Goal: Transaction & Acquisition: Subscribe to service/newsletter

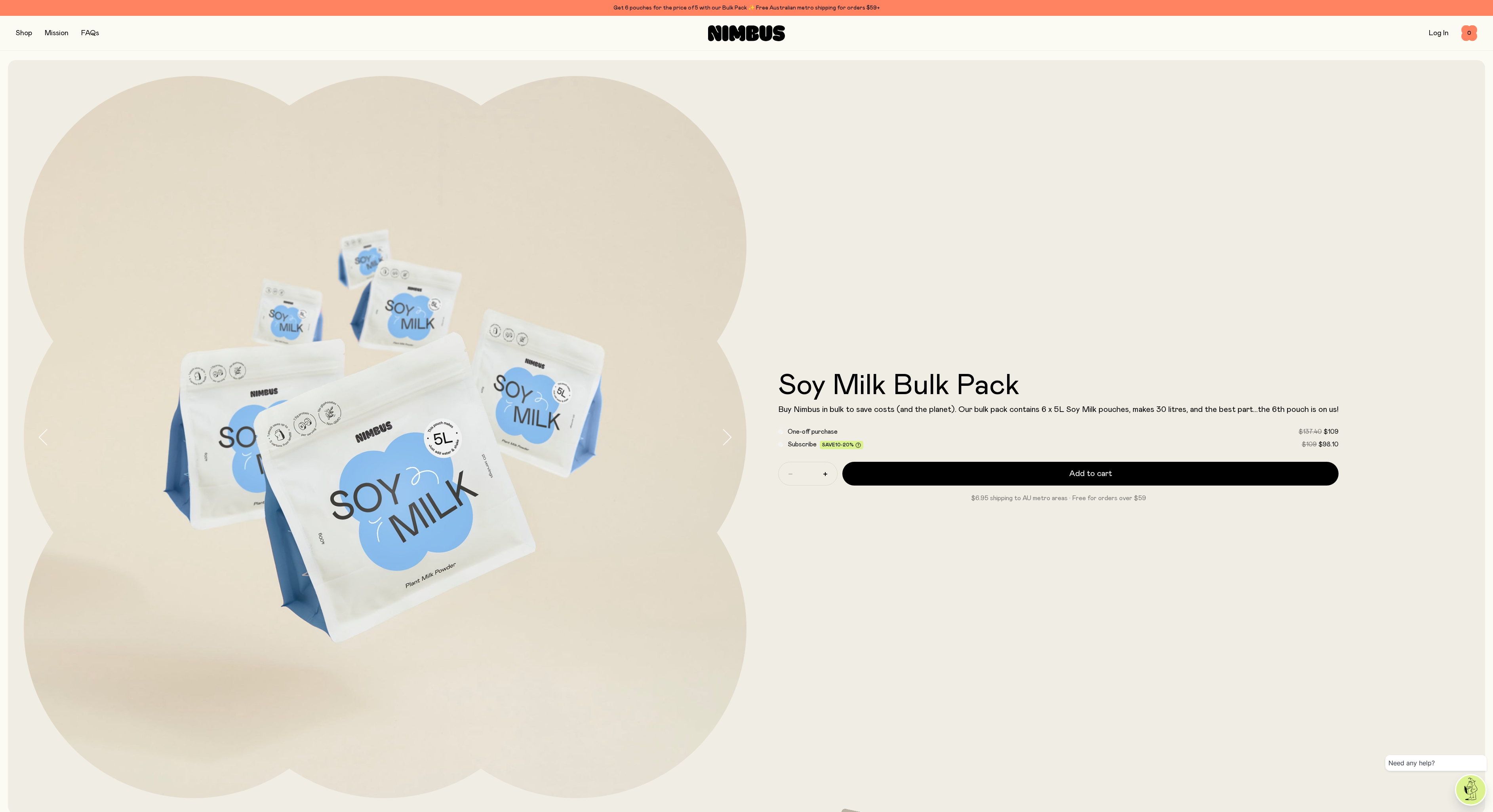
click at [1434, 34] on link "Log In" at bounding box center [1438, 33] width 20 height 7
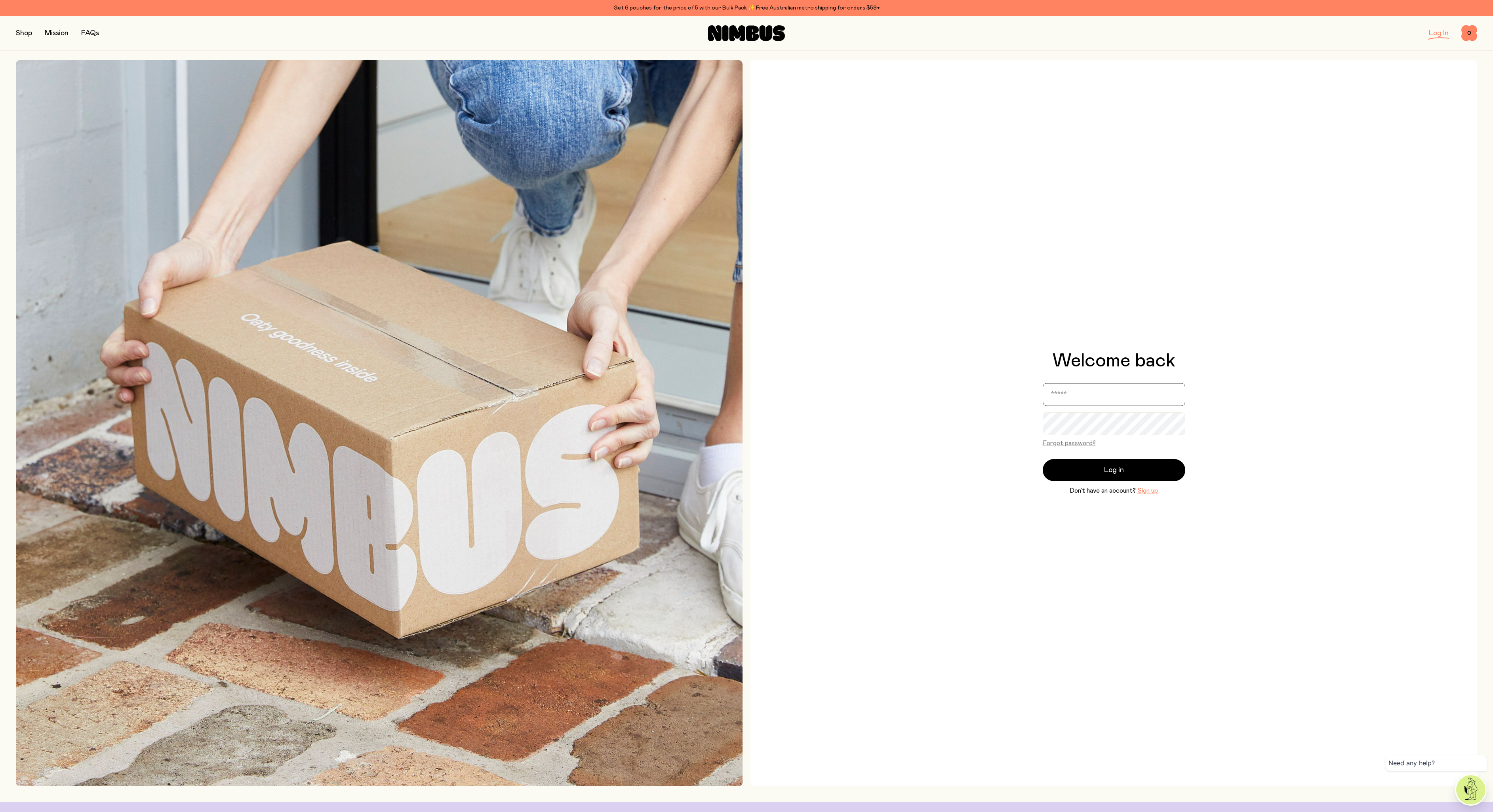
click at [1060, 404] on input "email" at bounding box center [1114, 394] width 142 height 23
type input "**********"
click at [1095, 470] on button "Log in" at bounding box center [1114, 470] width 142 height 22
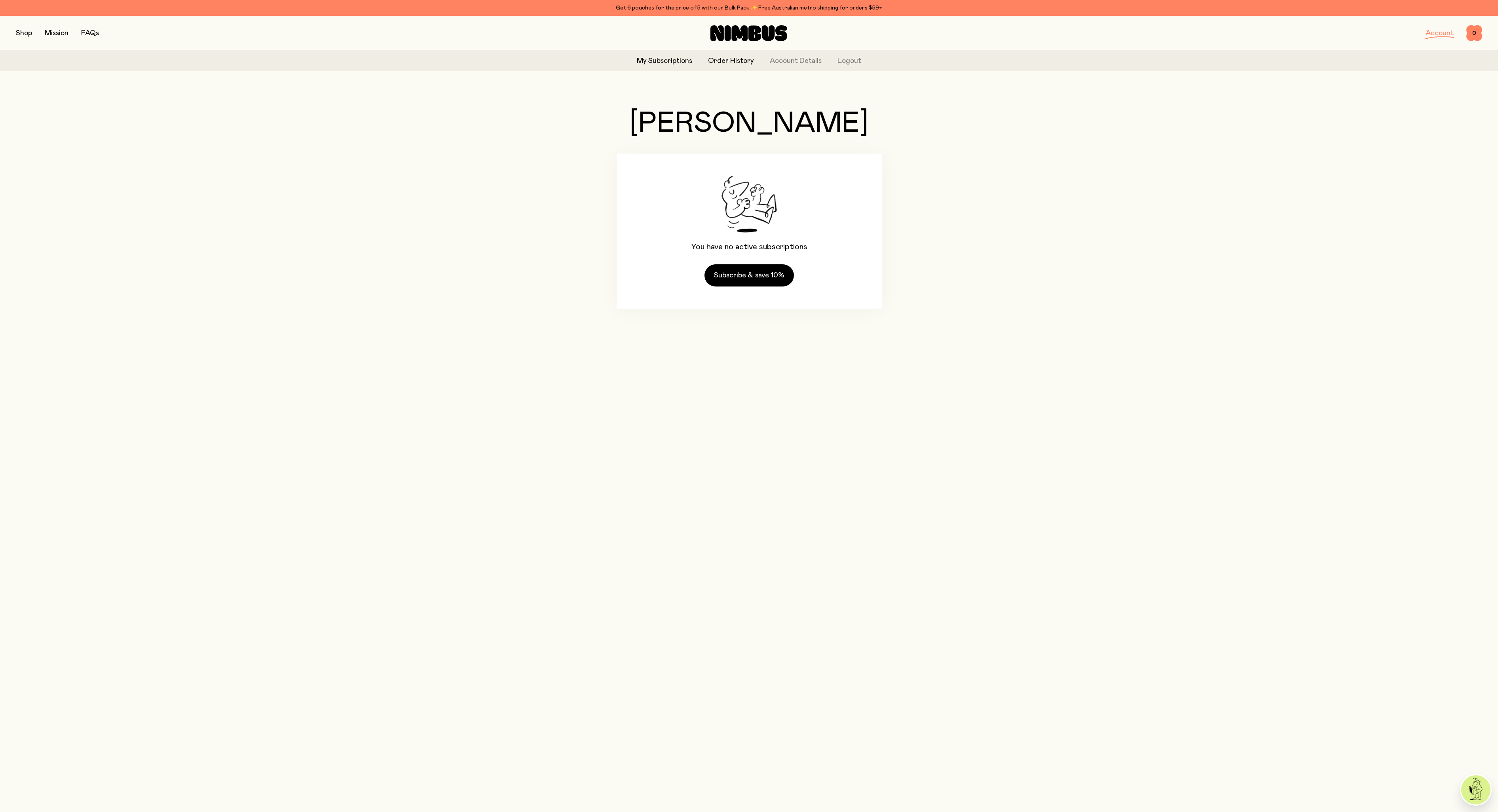
click at [731, 63] on link "Order History" at bounding box center [731, 61] width 46 height 10
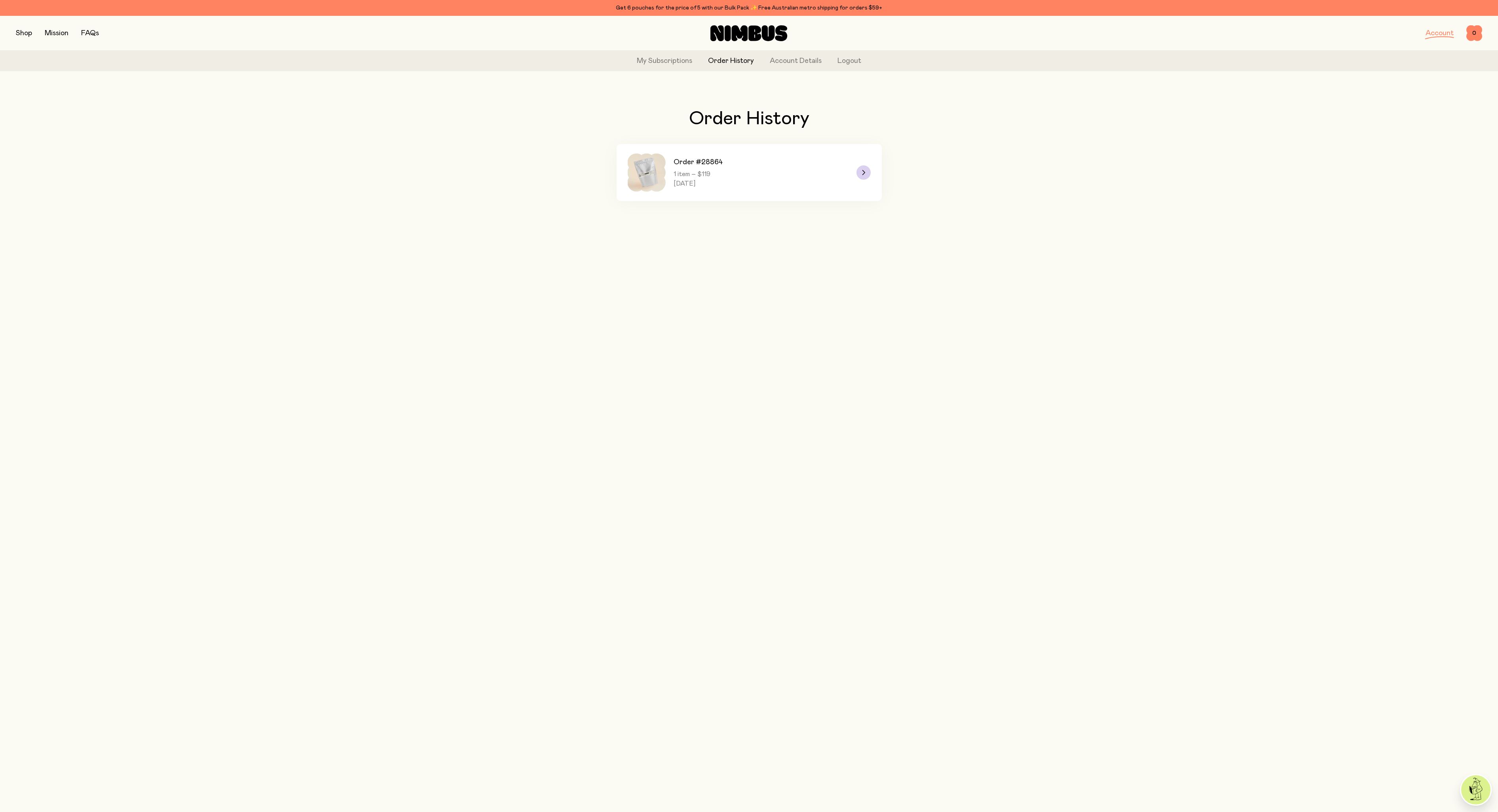
click at [700, 180] on span "[DATE]" at bounding box center [698, 183] width 49 height 8
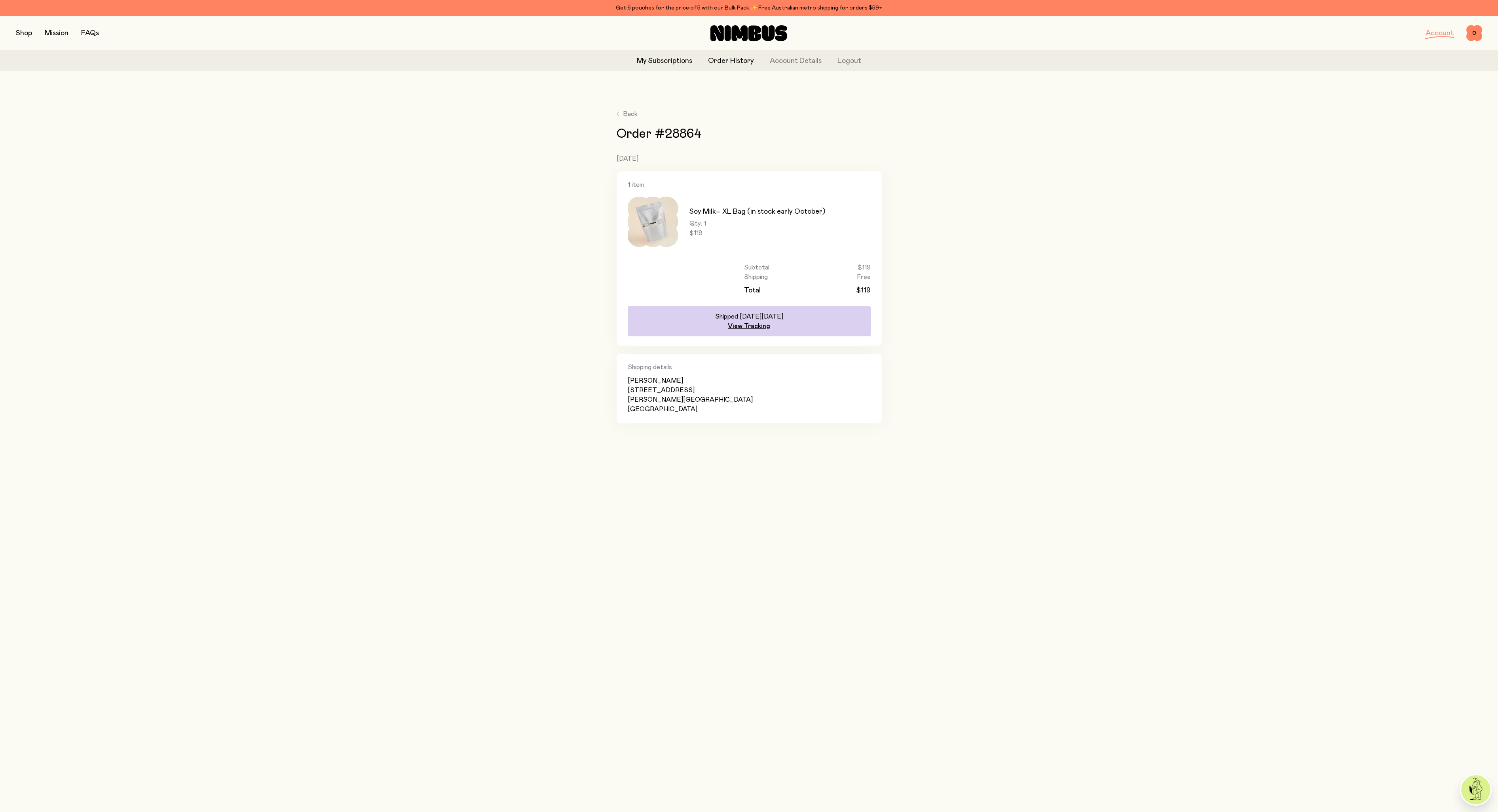
click at [670, 62] on link "My Subscriptions" at bounding box center [664, 61] width 55 height 10
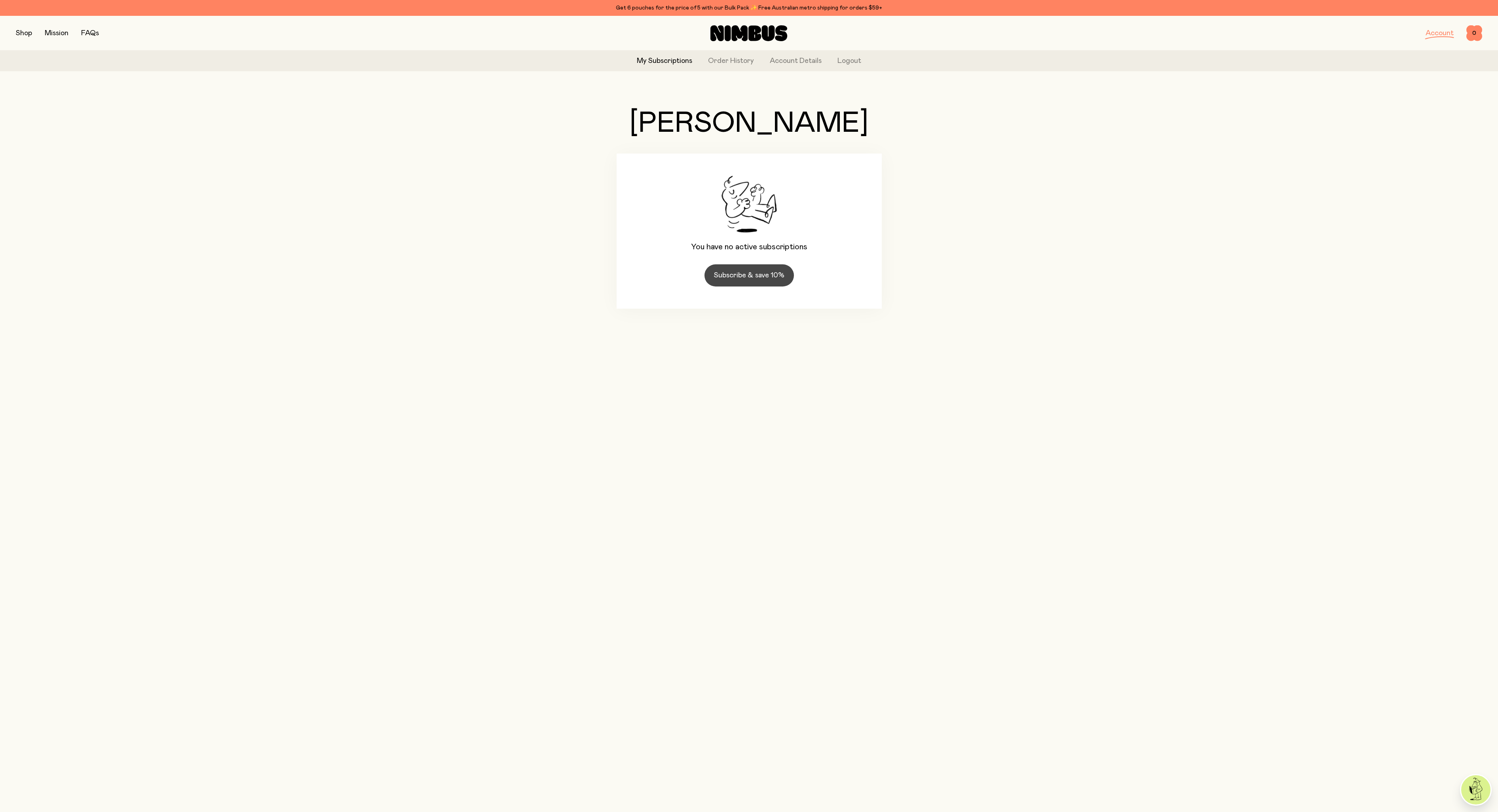
click at [744, 277] on link "Subscribe & save 10%" at bounding box center [749, 276] width 90 height 22
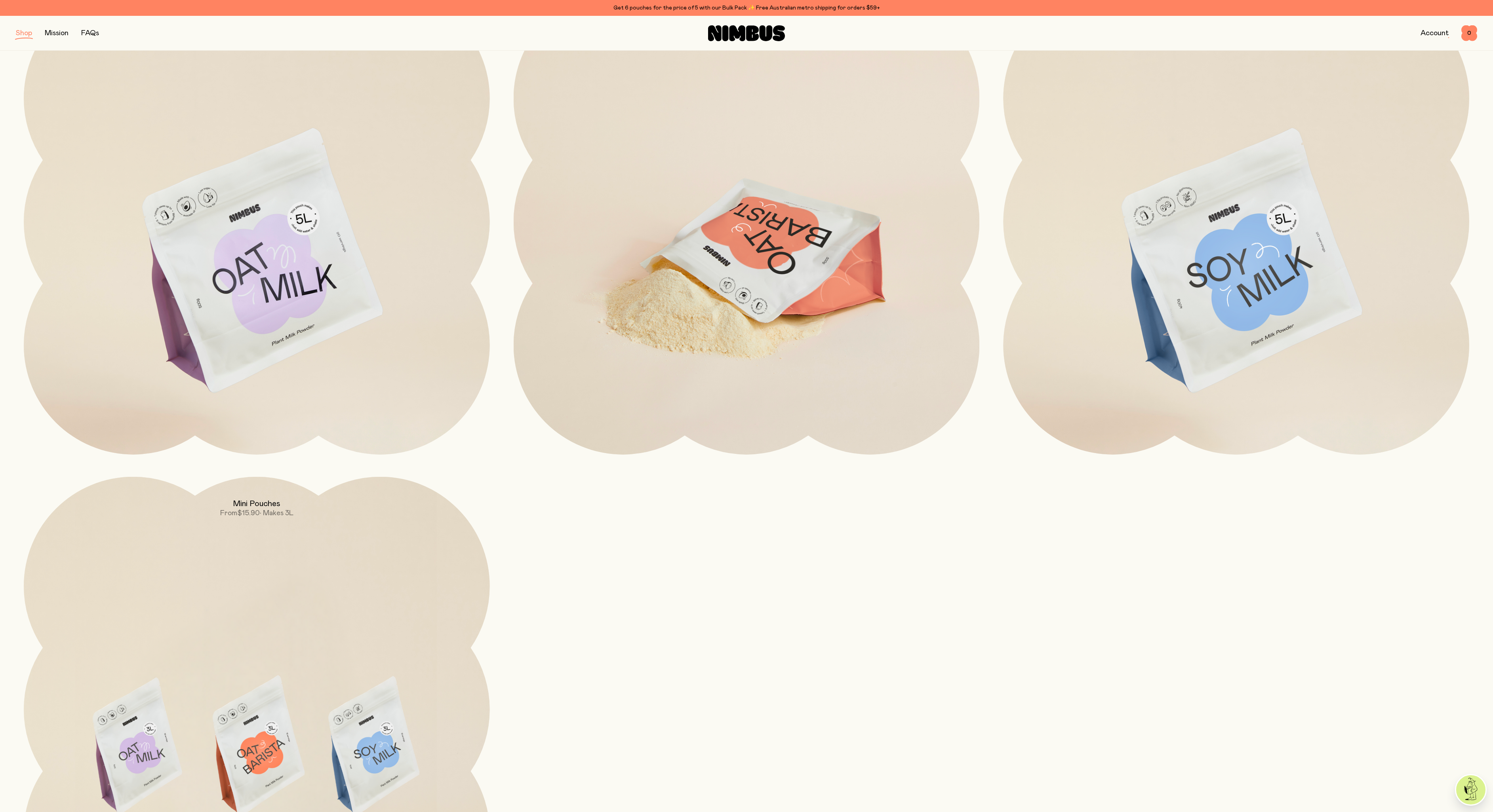
scroll to position [198, 0]
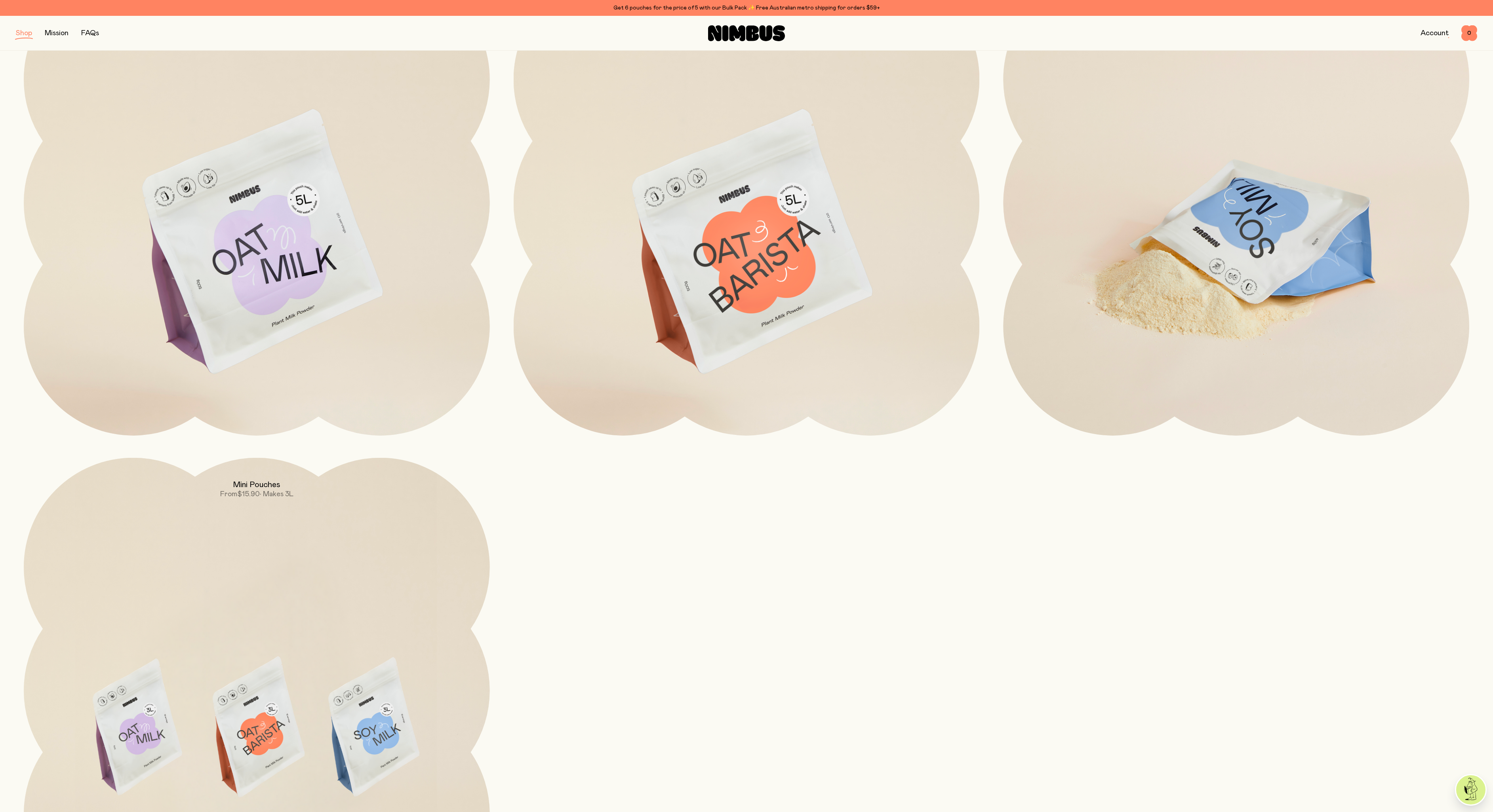
click at [1213, 278] on img at bounding box center [1236, 243] width 466 height 548
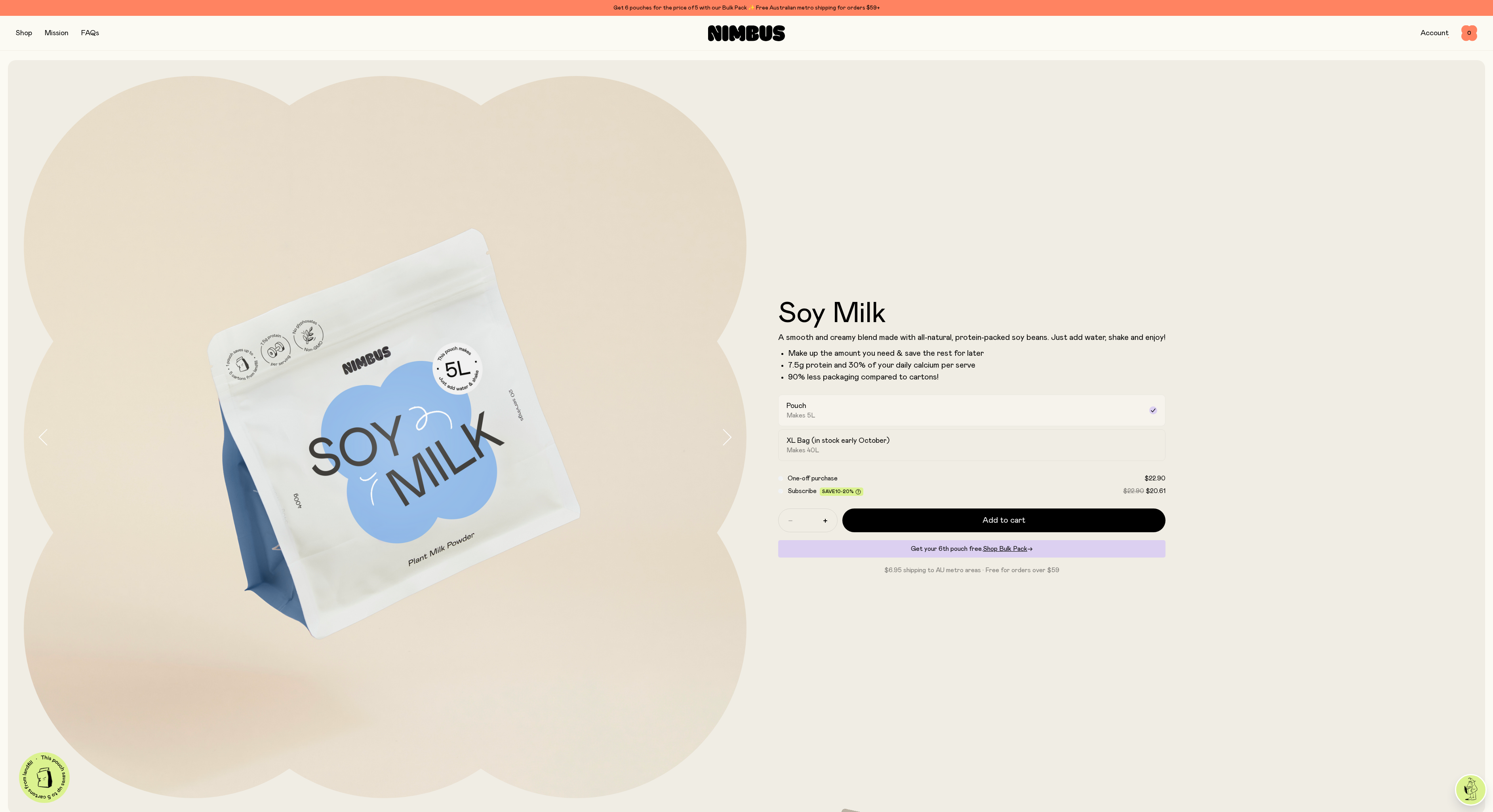
click at [1087, 409] on div "Pouch Makes 5L" at bounding box center [964, 410] width 356 height 18
click at [1002, 443] on div "XL Bag (in stock early October) Makes 40L" at bounding box center [964, 445] width 356 height 18
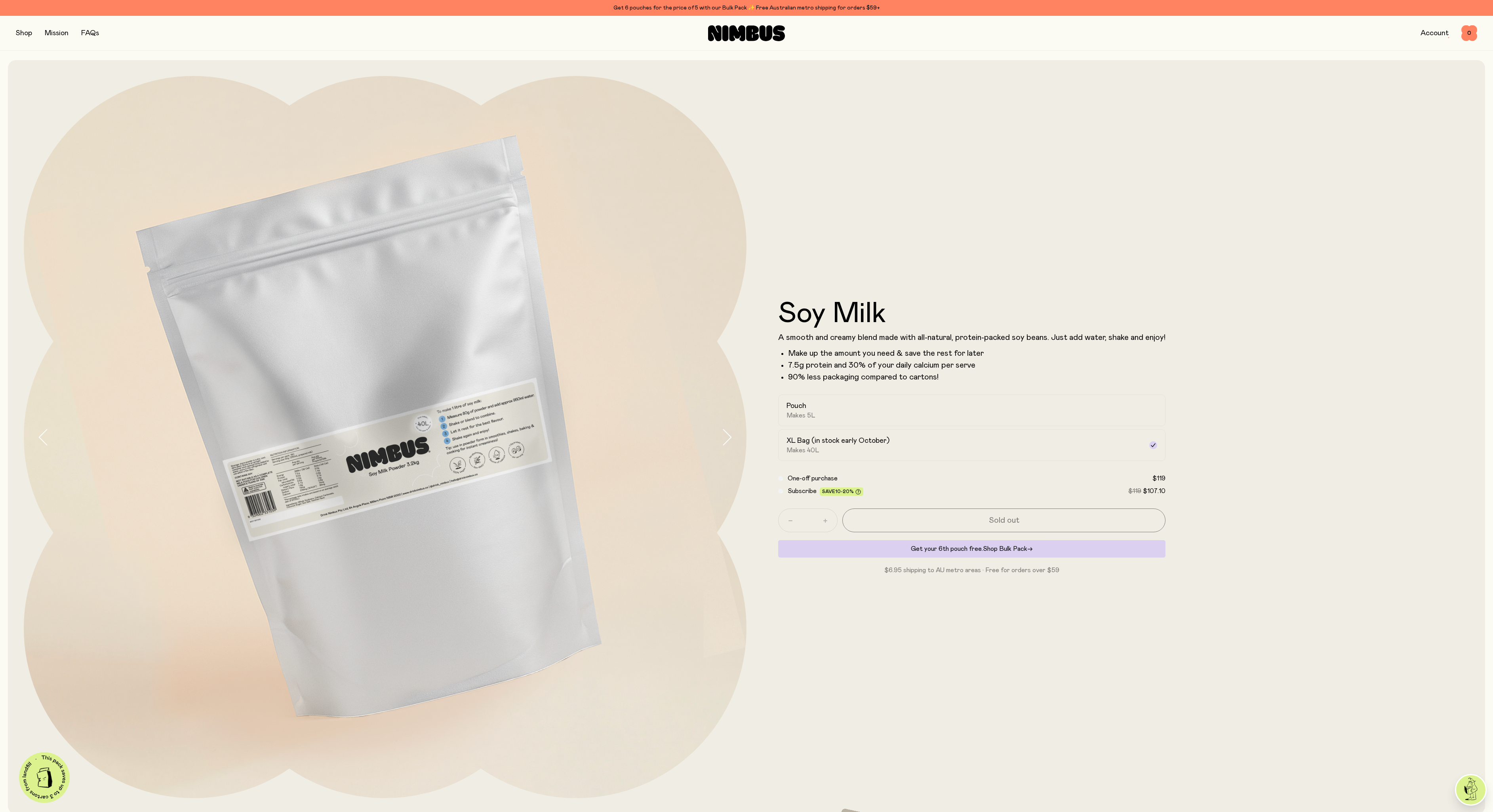
click at [995, 548] on span "Shop Bulk Pack" at bounding box center [1005, 548] width 44 height 6
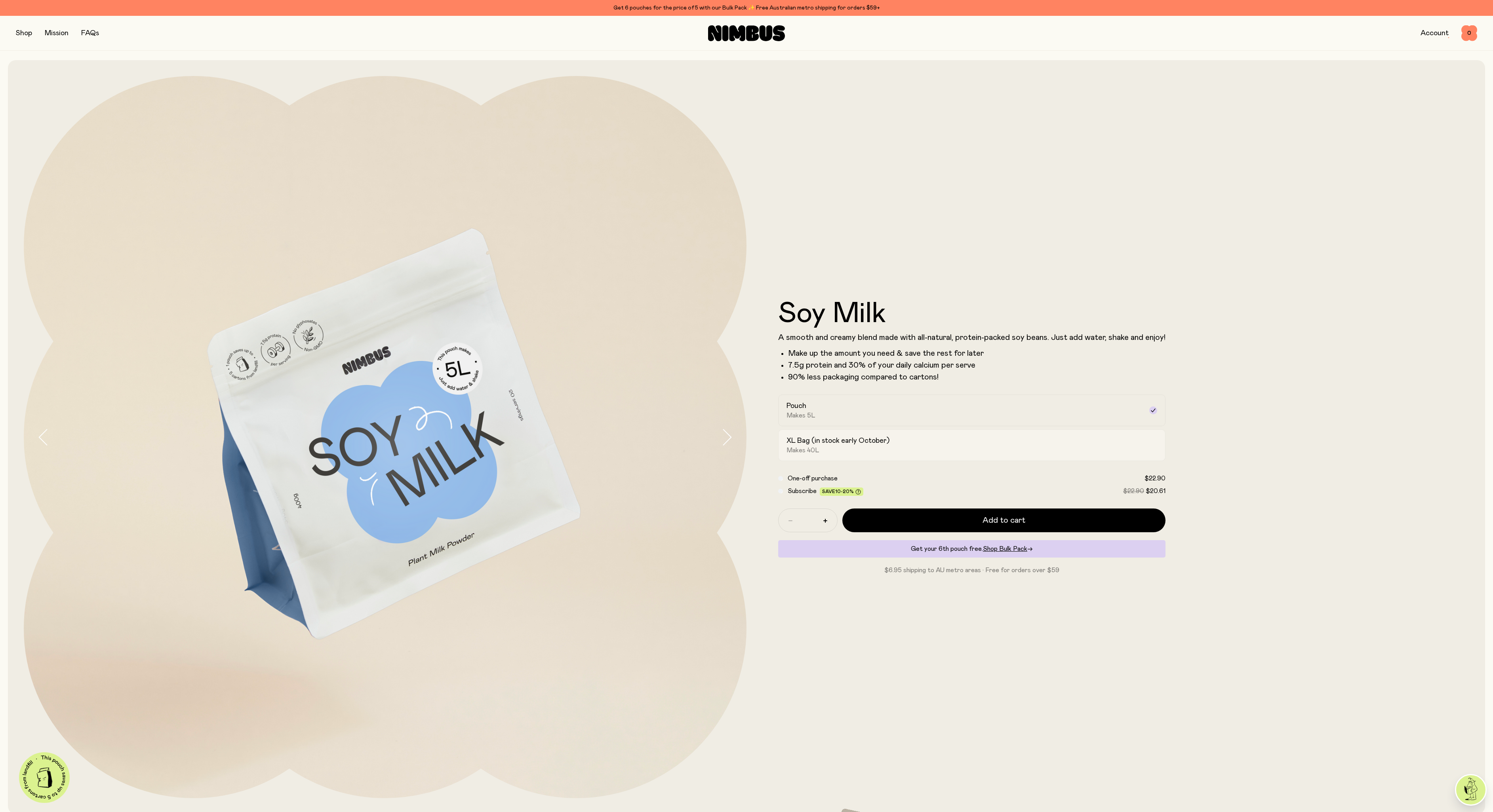
click at [834, 449] on div "XL Bag (in stock early October) Makes 40L" at bounding box center [964, 445] width 356 height 18
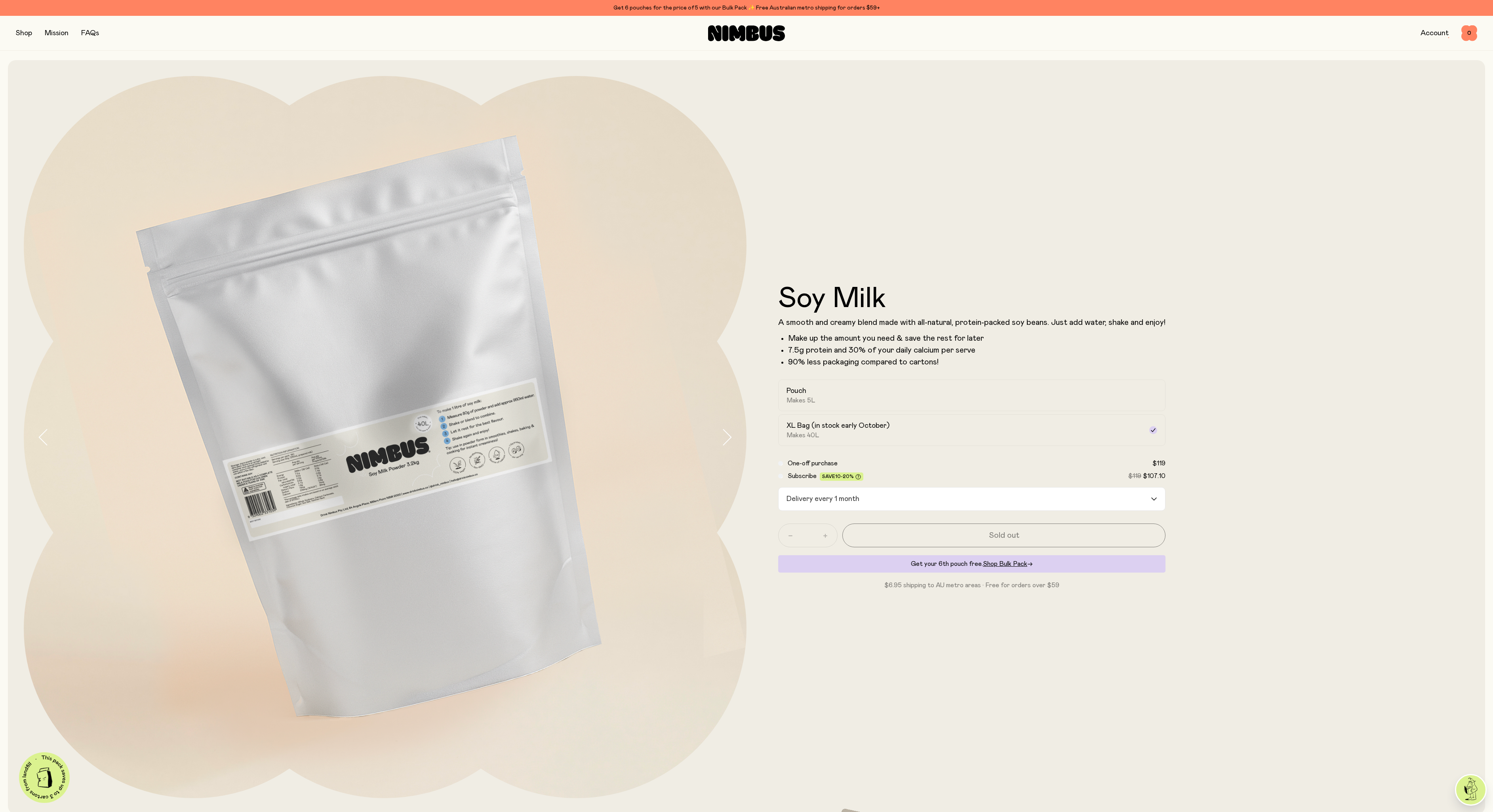
click at [1154, 497] on div "Loading..." at bounding box center [1158, 499] width 15 height 23
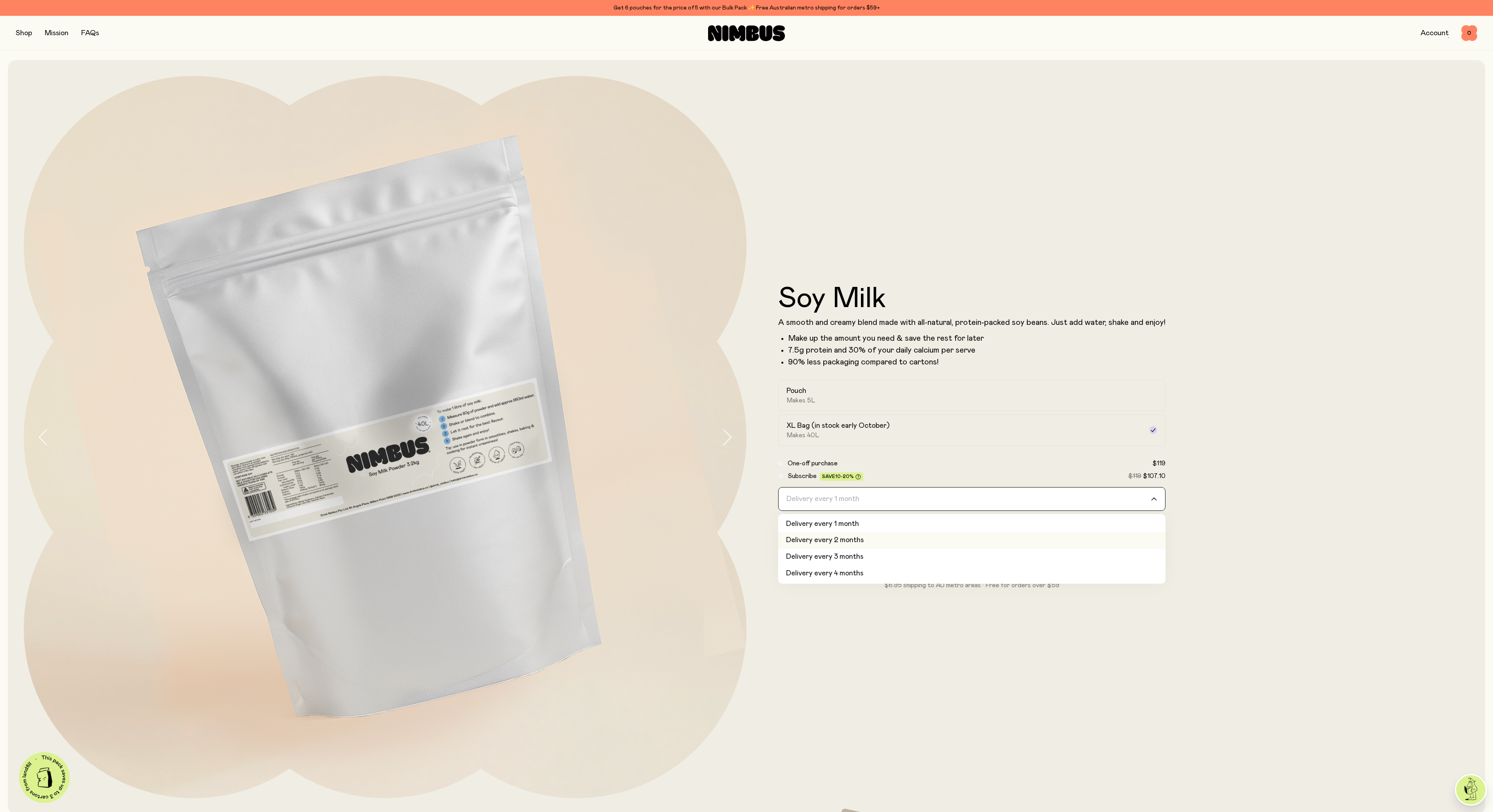
click at [1100, 548] on li "Delivery every 2 months" at bounding box center [971, 541] width 388 height 17
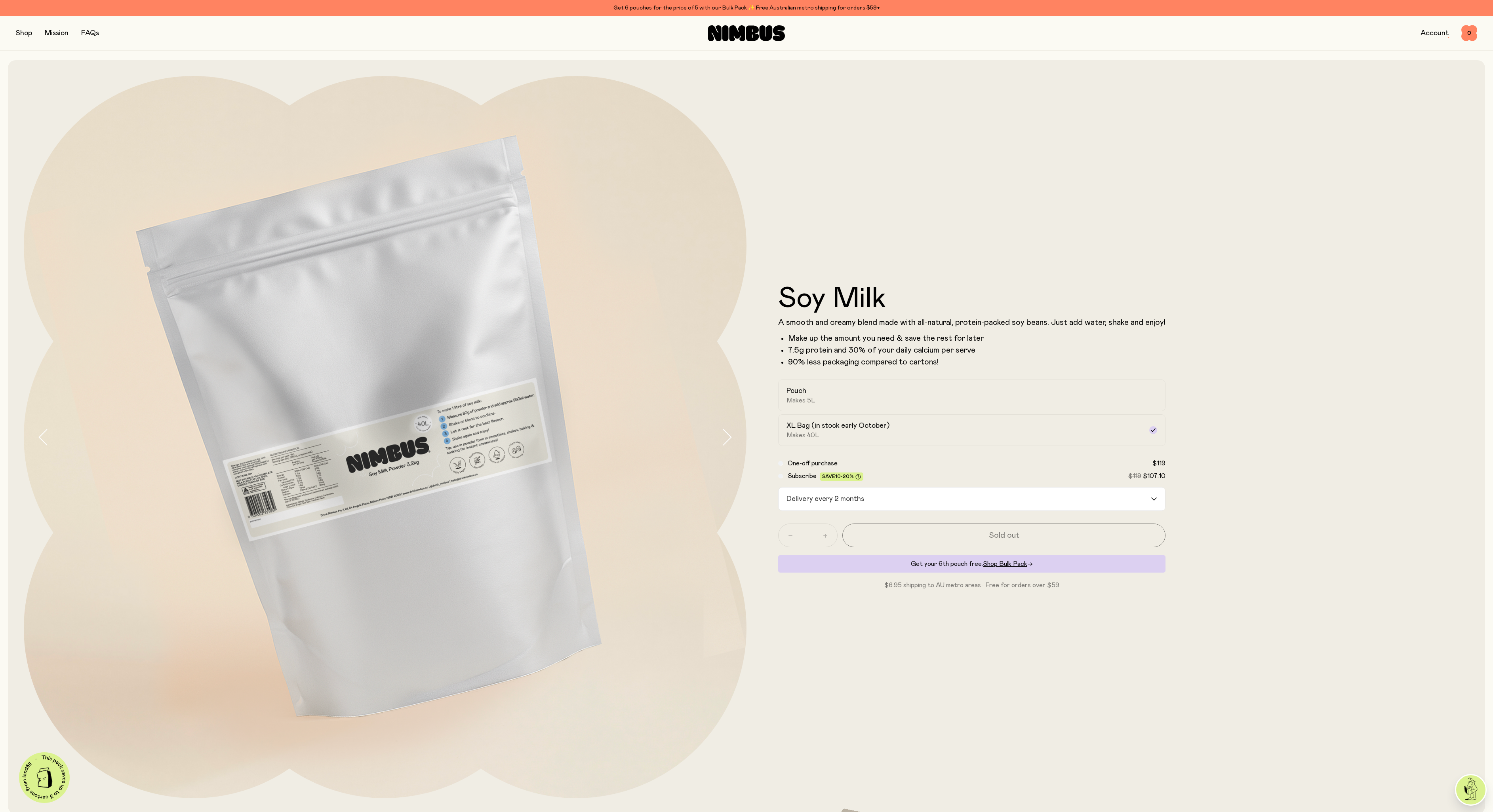
click at [1430, 33] on link "Account" at bounding box center [1434, 33] width 28 height 7
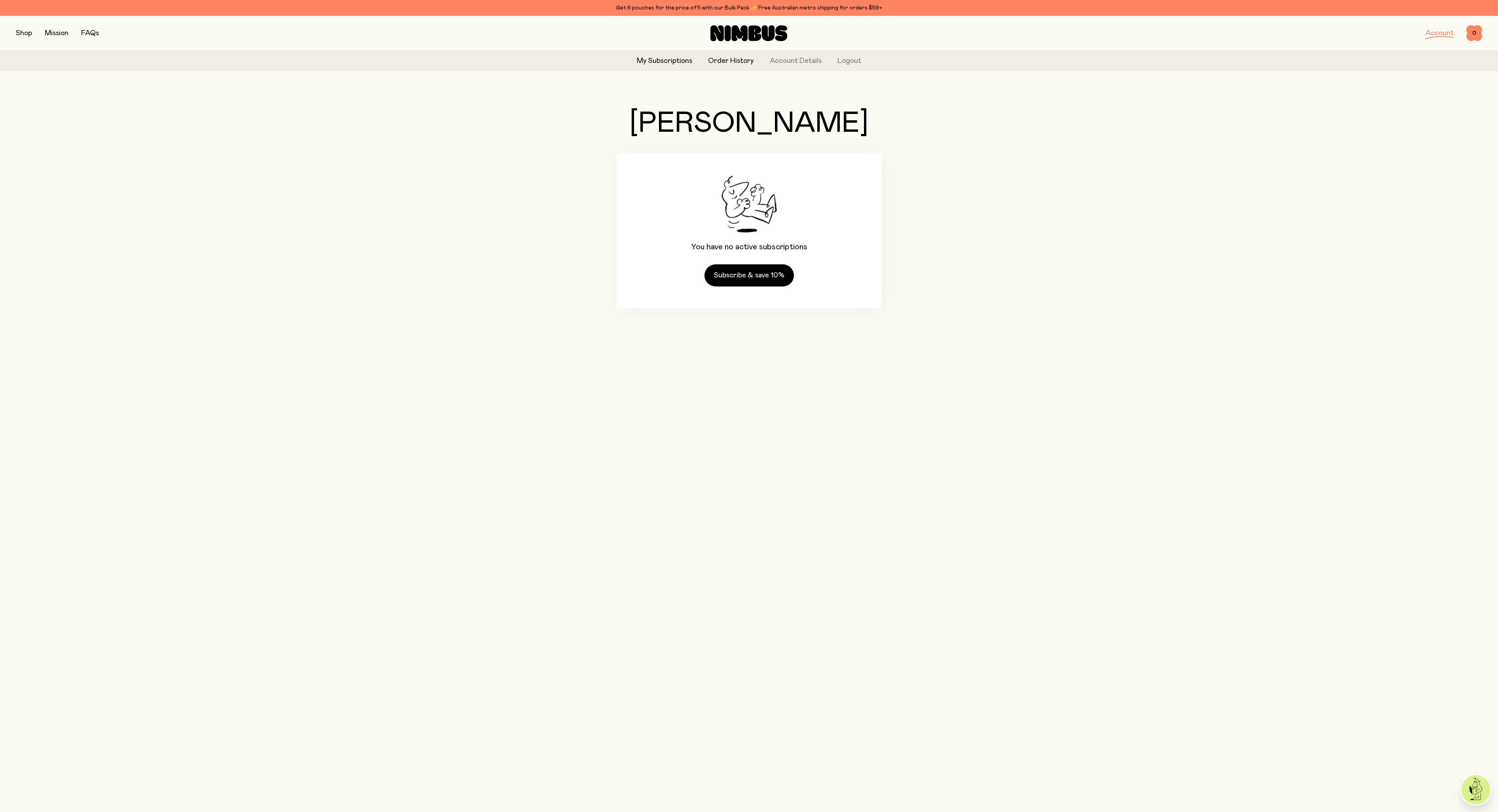
click at [736, 63] on link "Order History" at bounding box center [731, 61] width 46 height 10
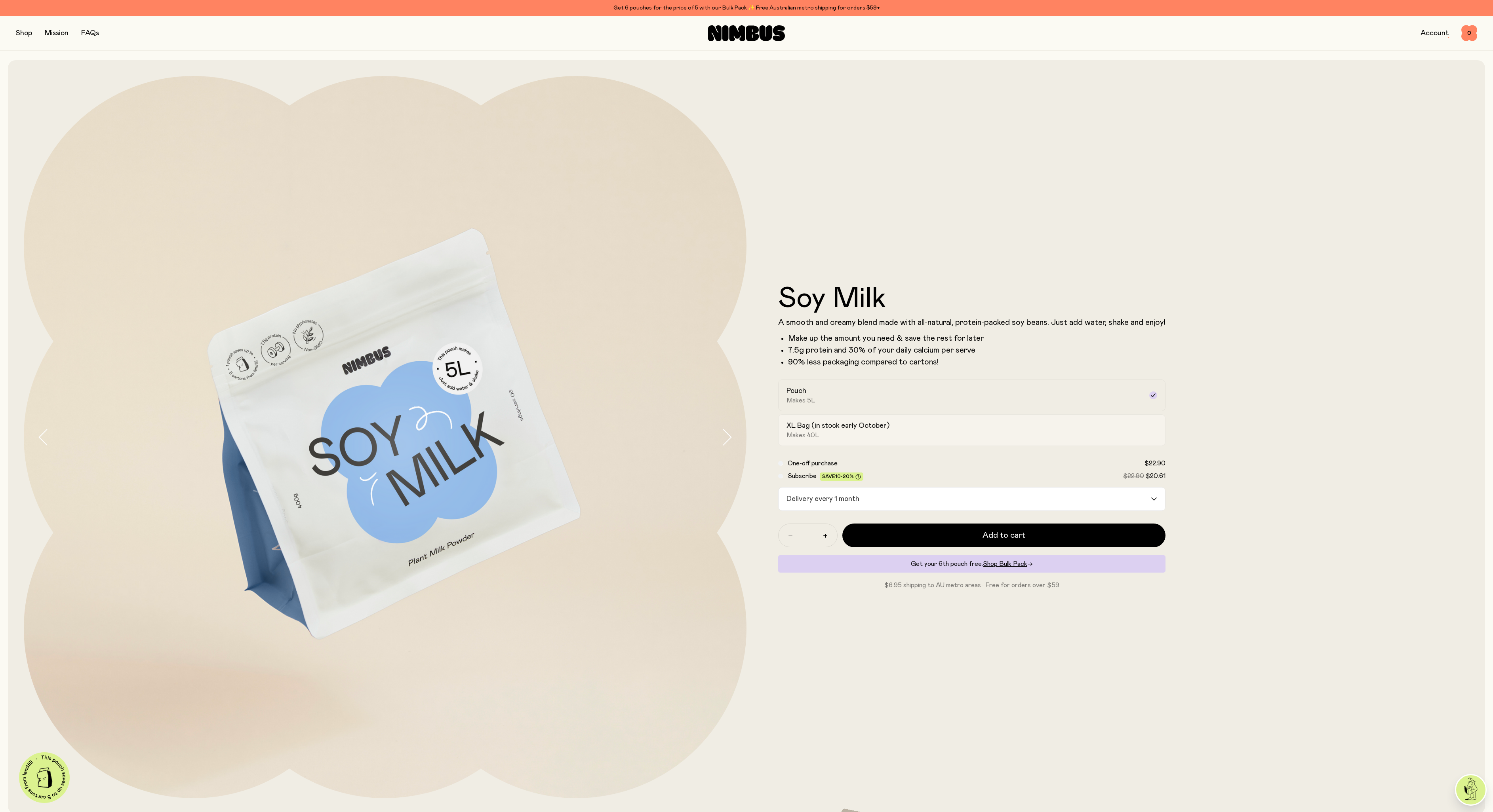
click at [857, 429] on h2 "XL Bag (in stock early October)" at bounding box center [837, 426] width 103 height 10
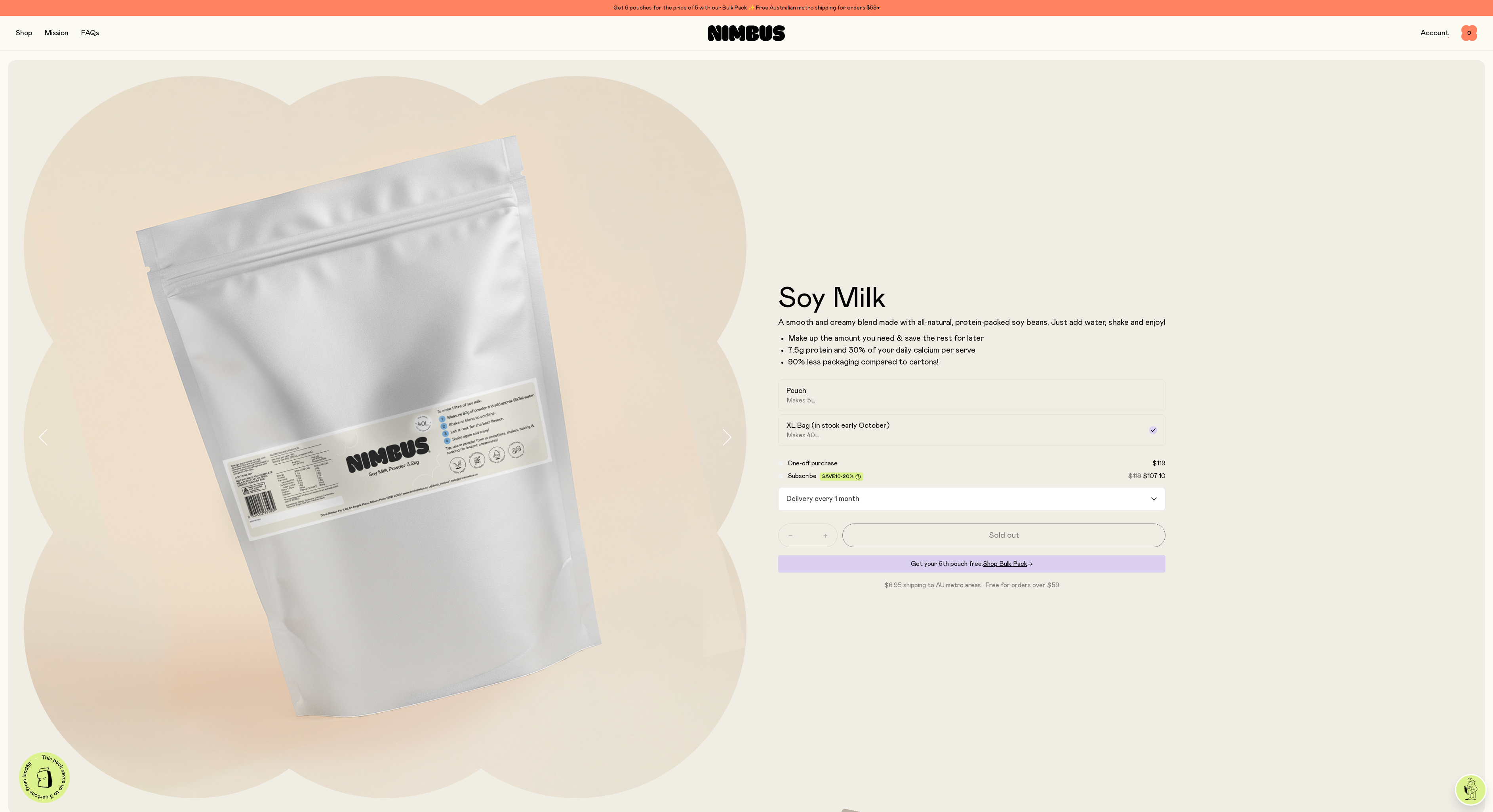
click at [1151, 501] on div "Loading..." at bounding box center [1158, 499] width 15 height 23
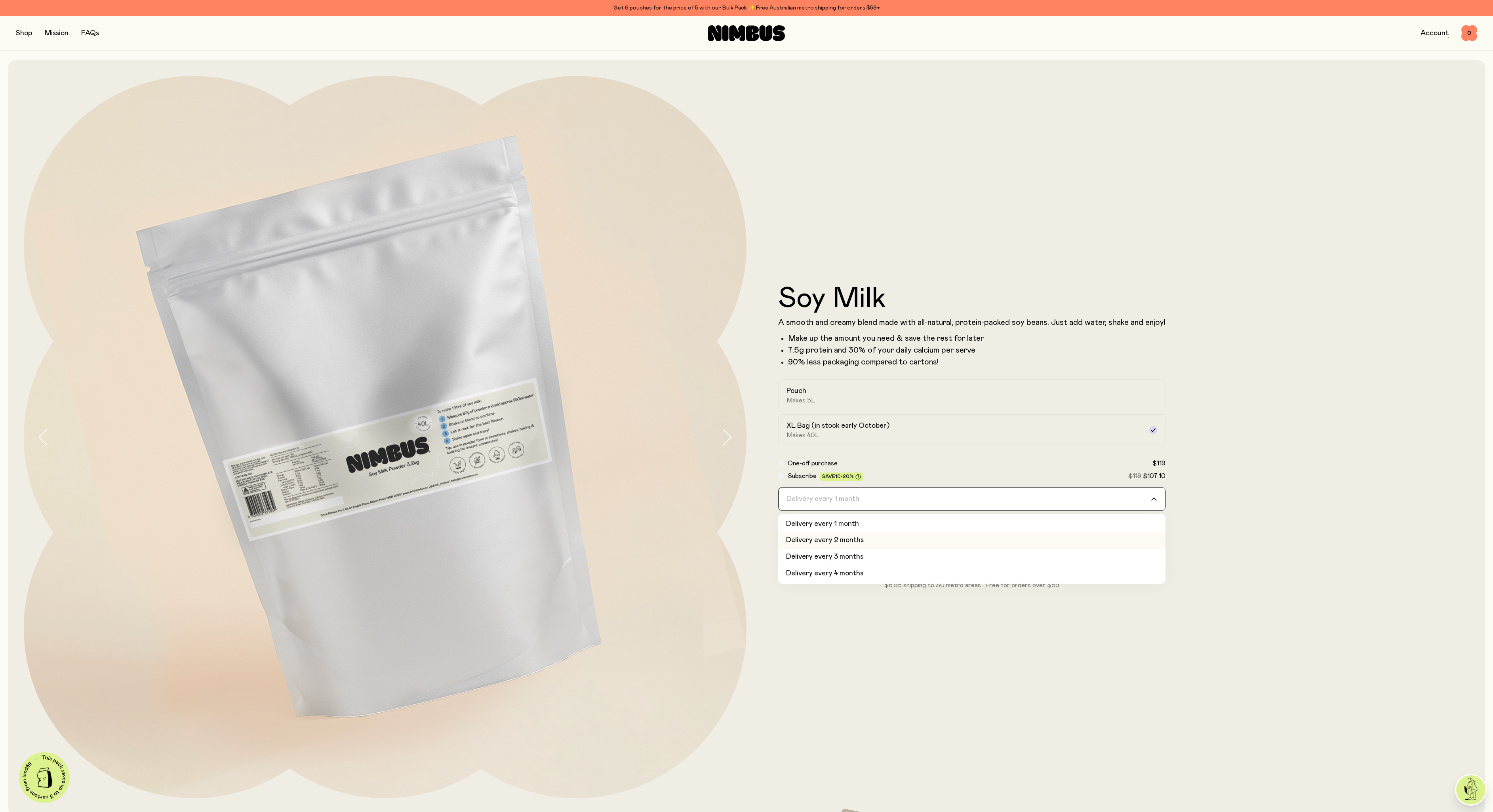
click at [1127, 543] on li "Delivery every 2 months" at bounding box center [971, 541] width 388 height 17
